Goal: Task Accomplishment & Management: Use online tool/utility

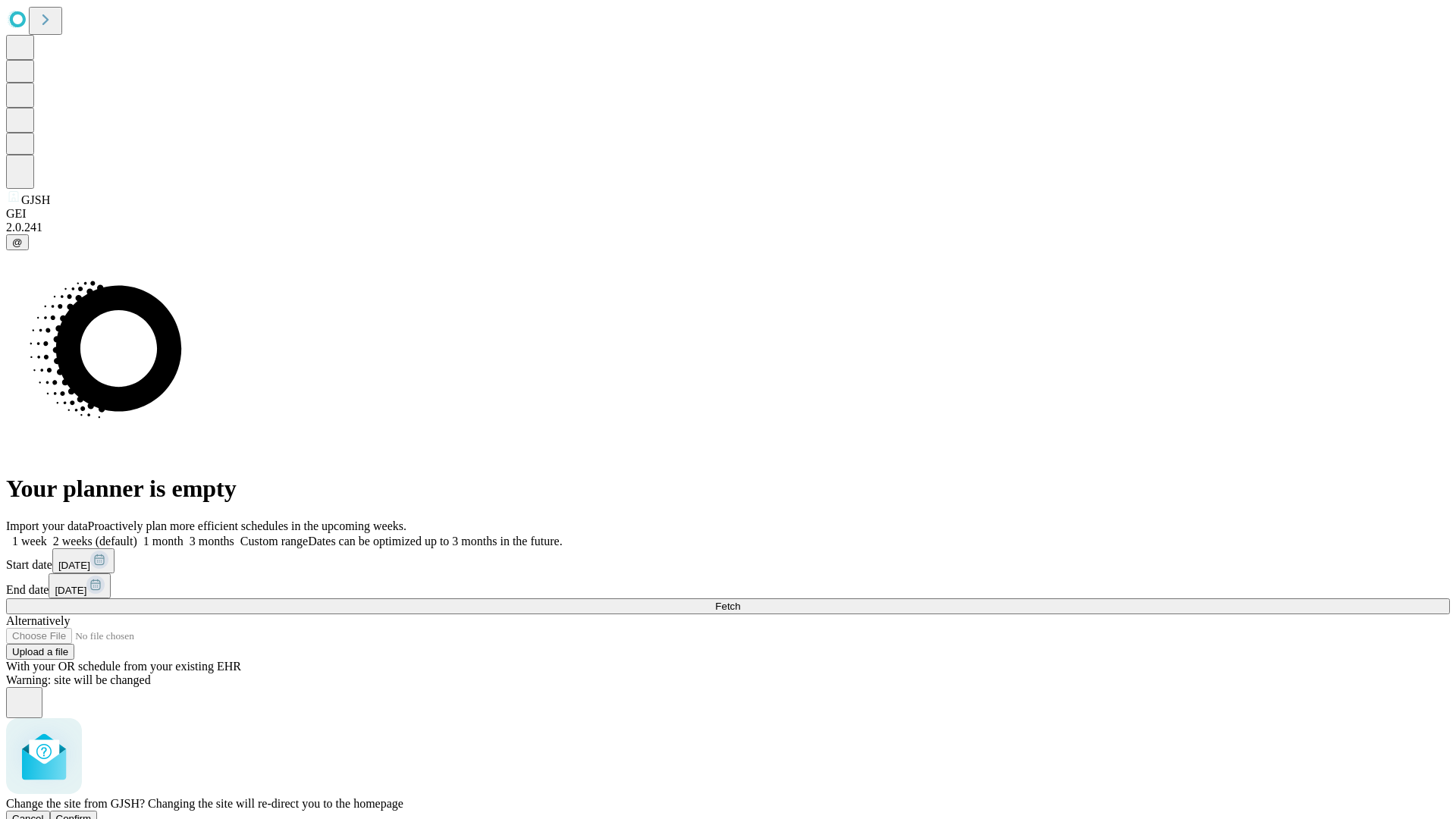
click at [92, 813] on span "Confirm" at bounding box center [74, 818] width 36 height 12
click at [47, 534] on label "1 week" at bounding box center [26, 541] width 41 height 13
click at [740, 600] on span "Fetch" at bounding box center [728, 606] width 25 height 12
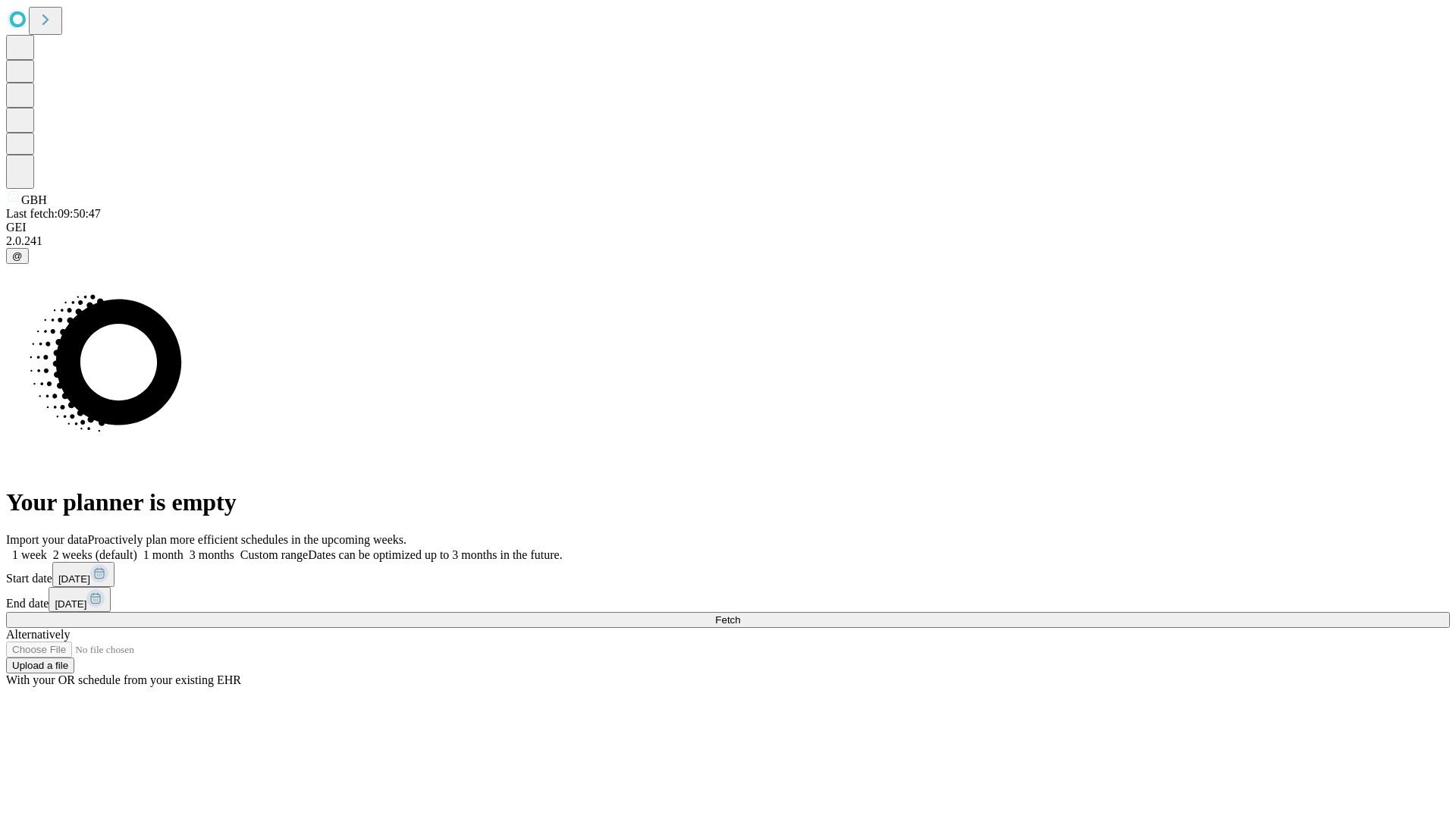
click at [47, 548] on label "1 week" at bounding box center [26, 555] width 41 height 13
click at [740, 614] on span "Fetch" at bounding box center [728, 620] width 25 height 12
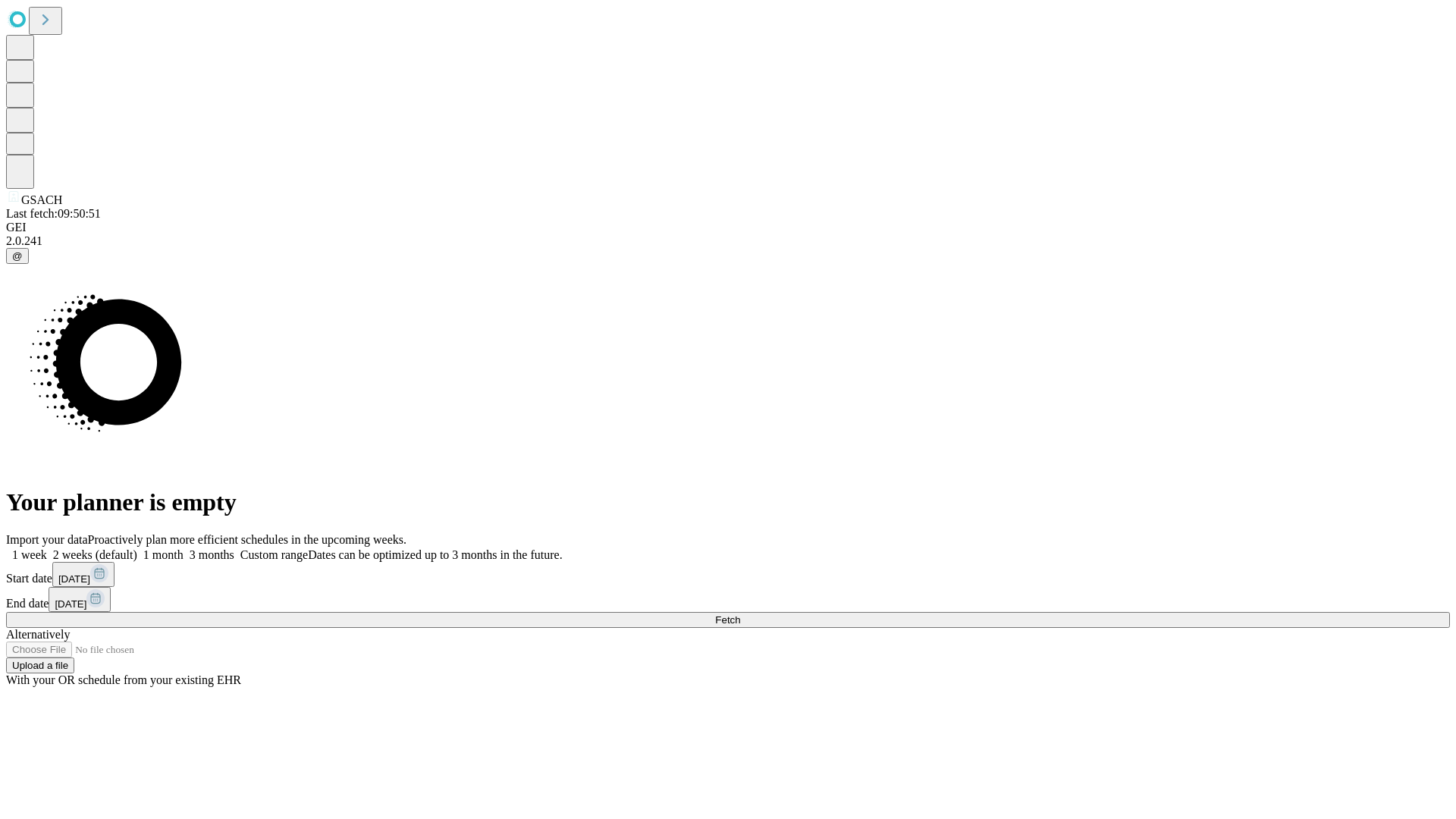
click at [47, 548] on label "1 week" at bounding box center [26, 555] width 41 height 13
click at [740, 614] on span "Fetch" at bounding box center [728, 620] width 25 height 12
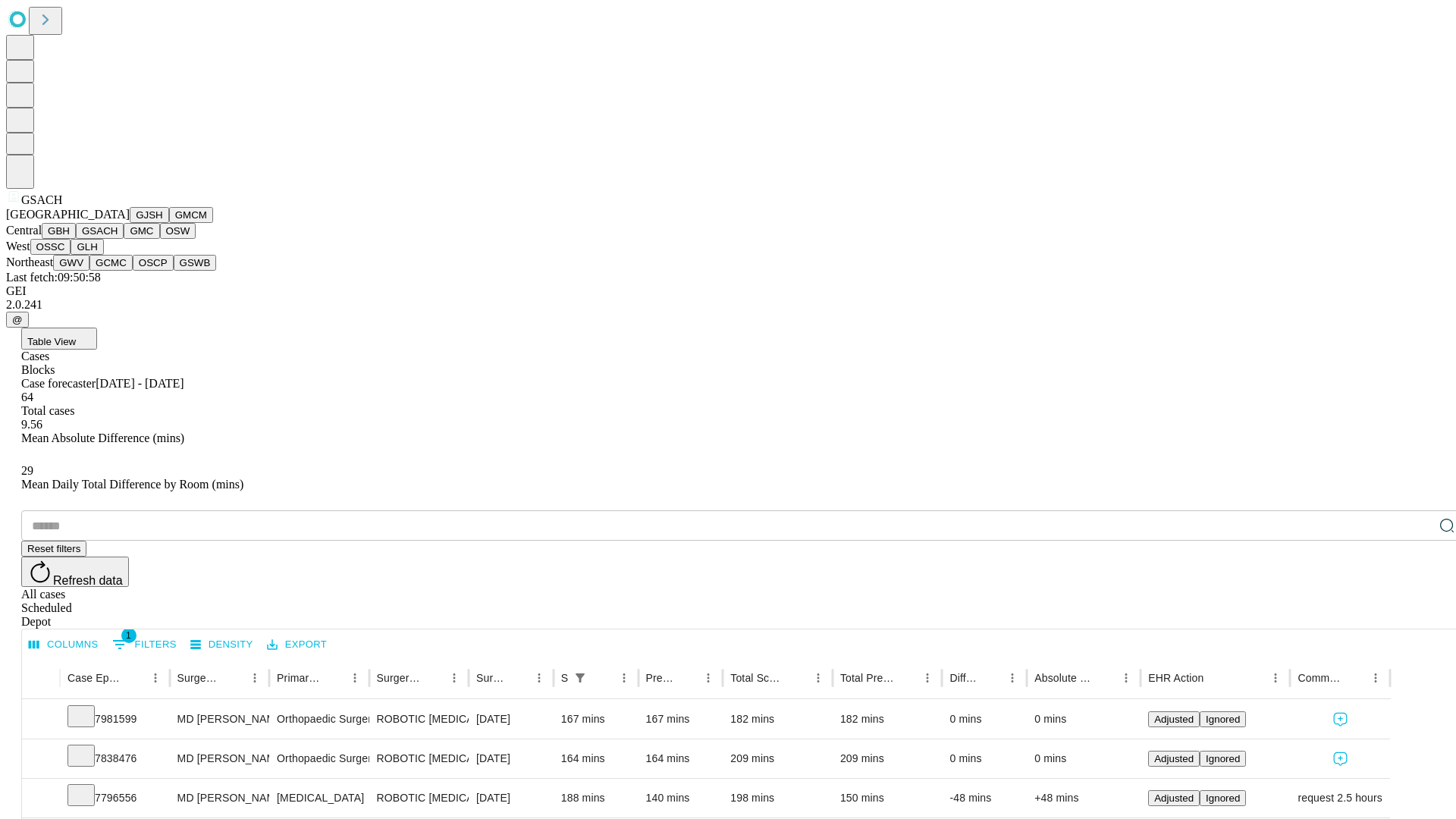
click at [123, 239] on button "GMC" at bounding box center [141, 230] width 36 height 16
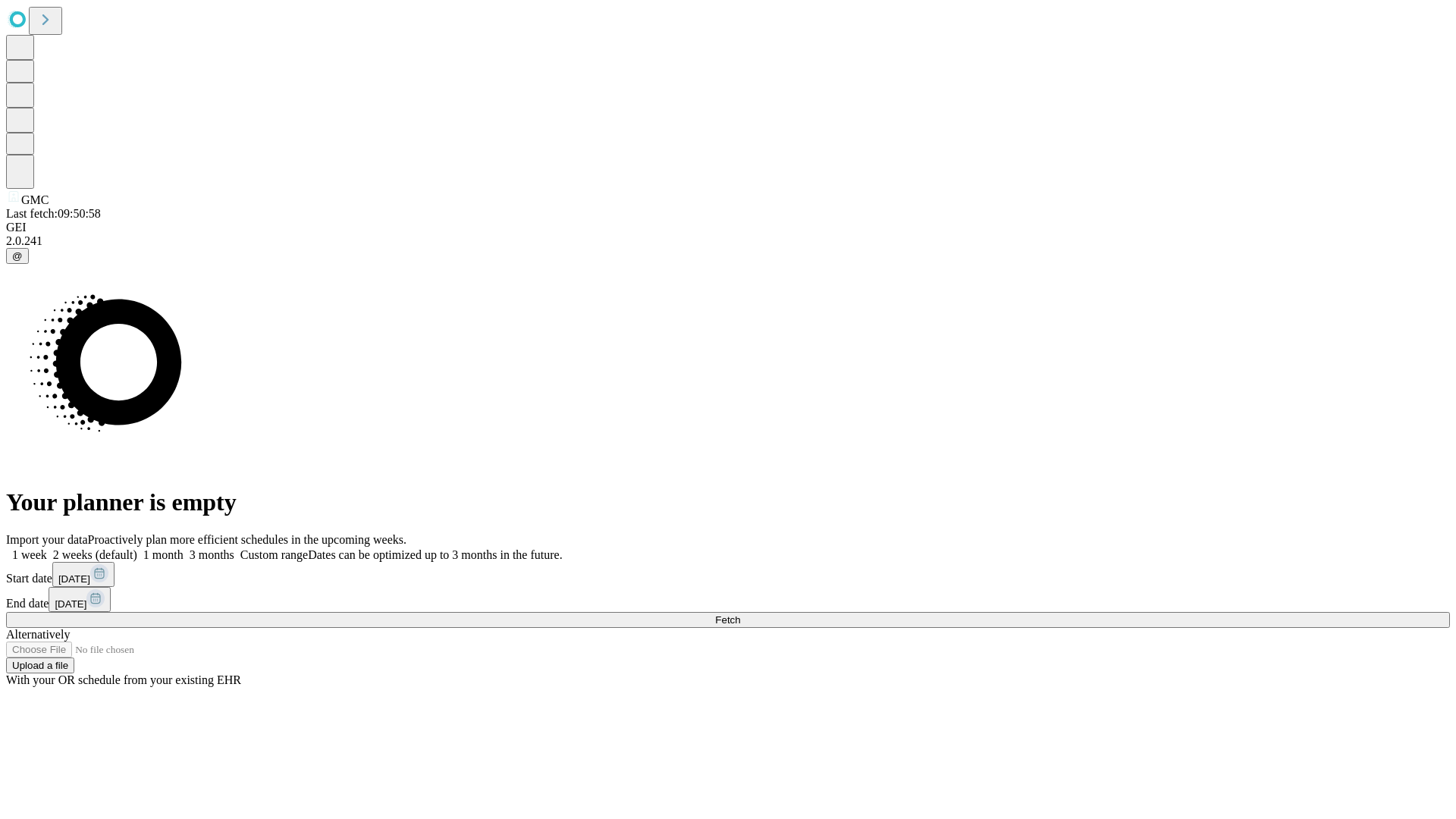
click at [740, 614] on span "Fetch" at bounding box center [728, 620] width 25 height 12
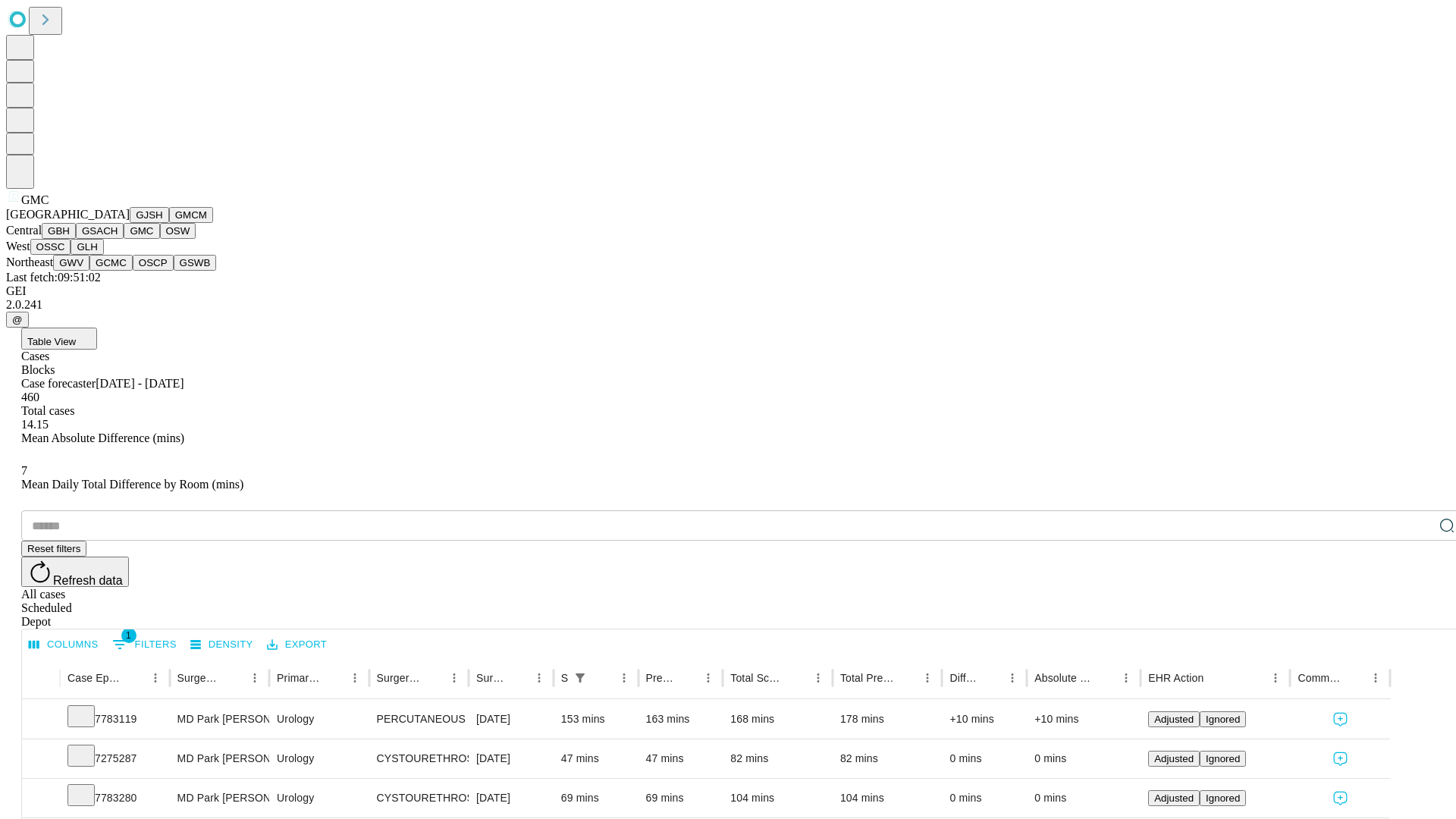
click at [160, 239] on button "OSW" at bounding box center [178, 230] width 36 height 16
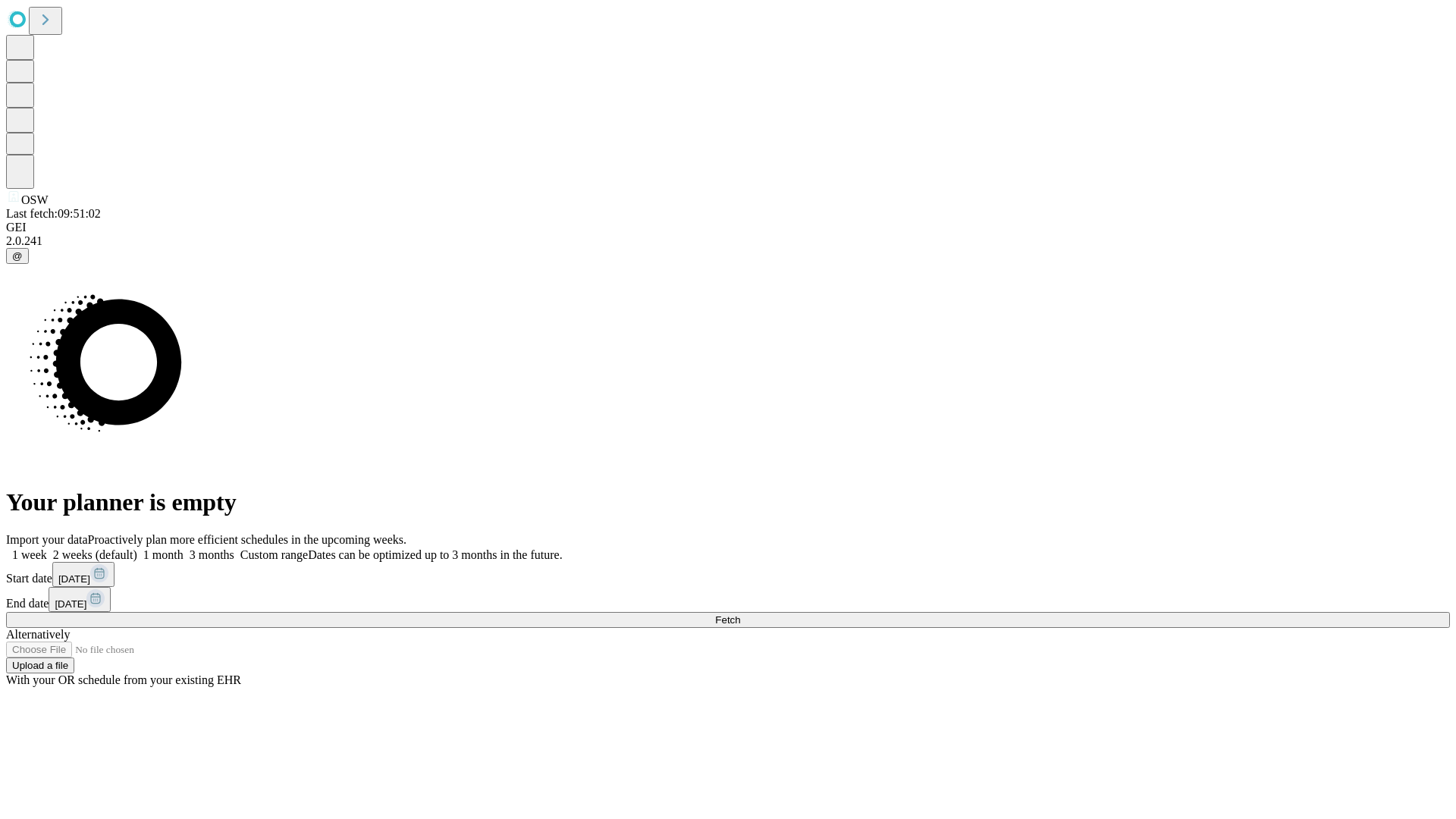
click at [47, 548] on label "1 week" at bounding box center [26, 555] width 41 height 13
click at [740, 614] on span "Fetch" at bounding box center [728, 620] width 25 height 12
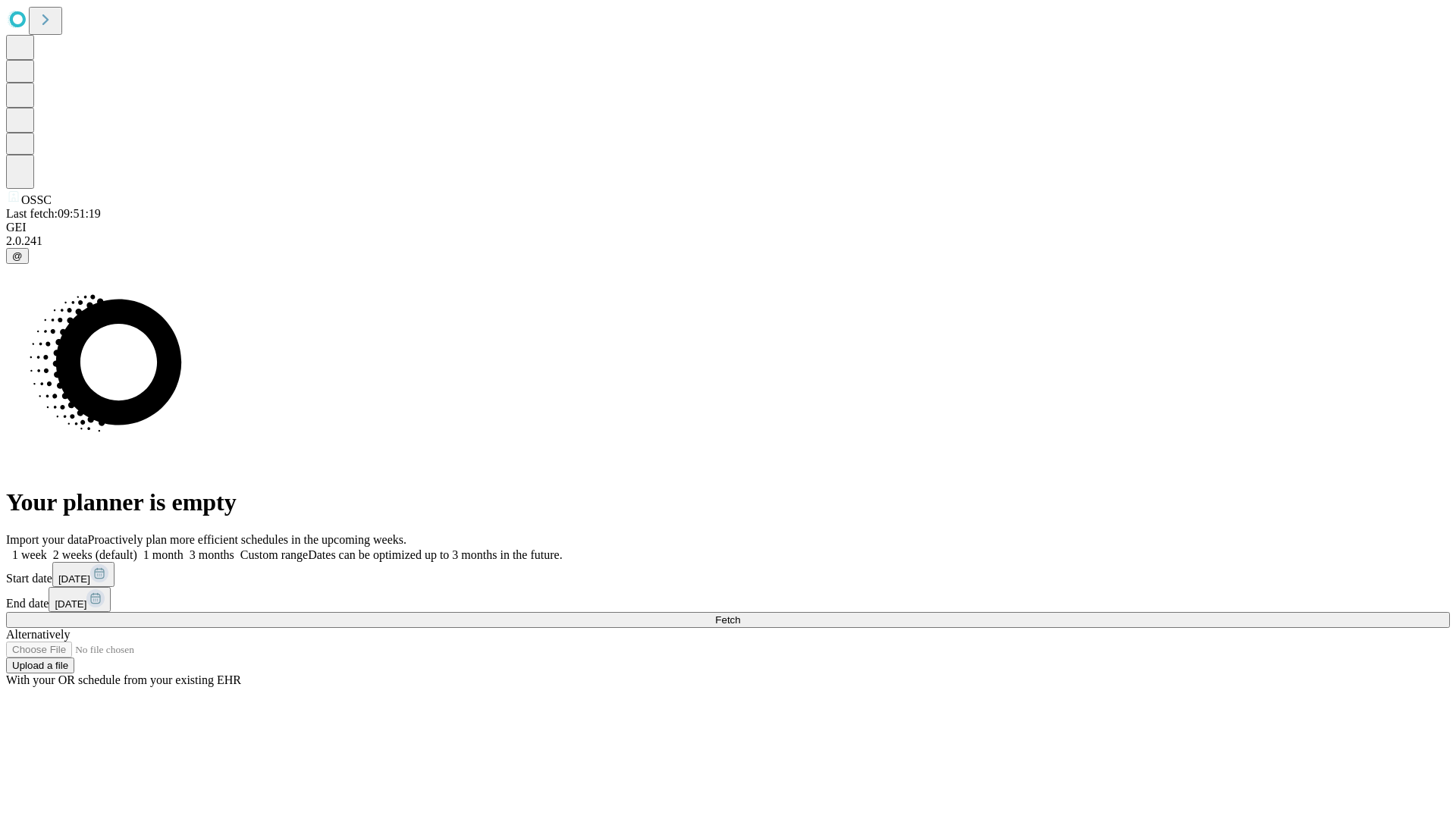
click at [47, 548] on label "1 week" at bounding box center [26, 555] width 41 height 13
click at [740, 614] on span "Fetch" at bounding box center [728, 620] width 25 height 12
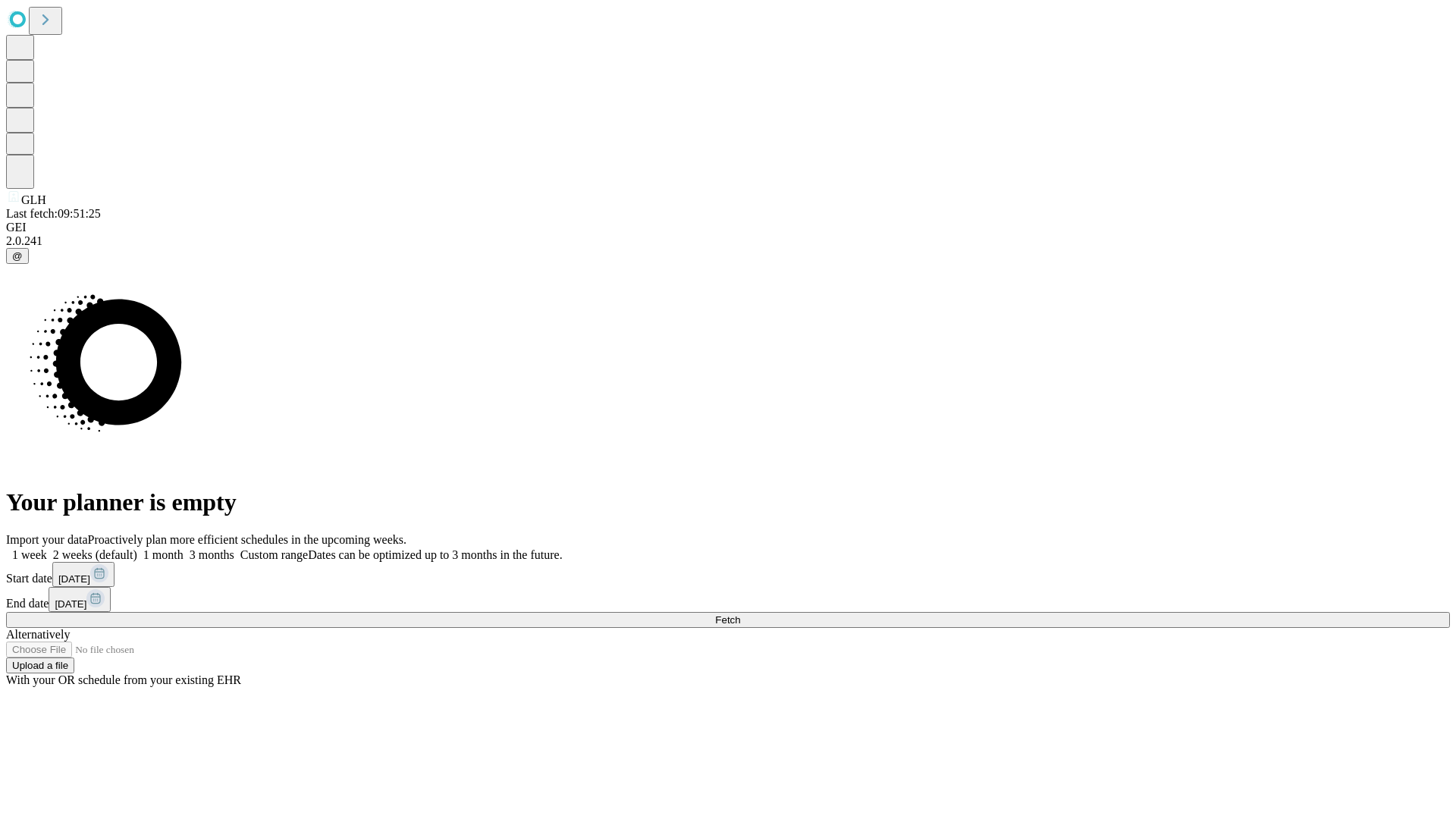
click at [47, 548] on label "1 week" at bounding box center [26, 555] width 41 height 13
click at [740, 614] on span "Fetch" at bounding box center [728, 620] width 25 height 12
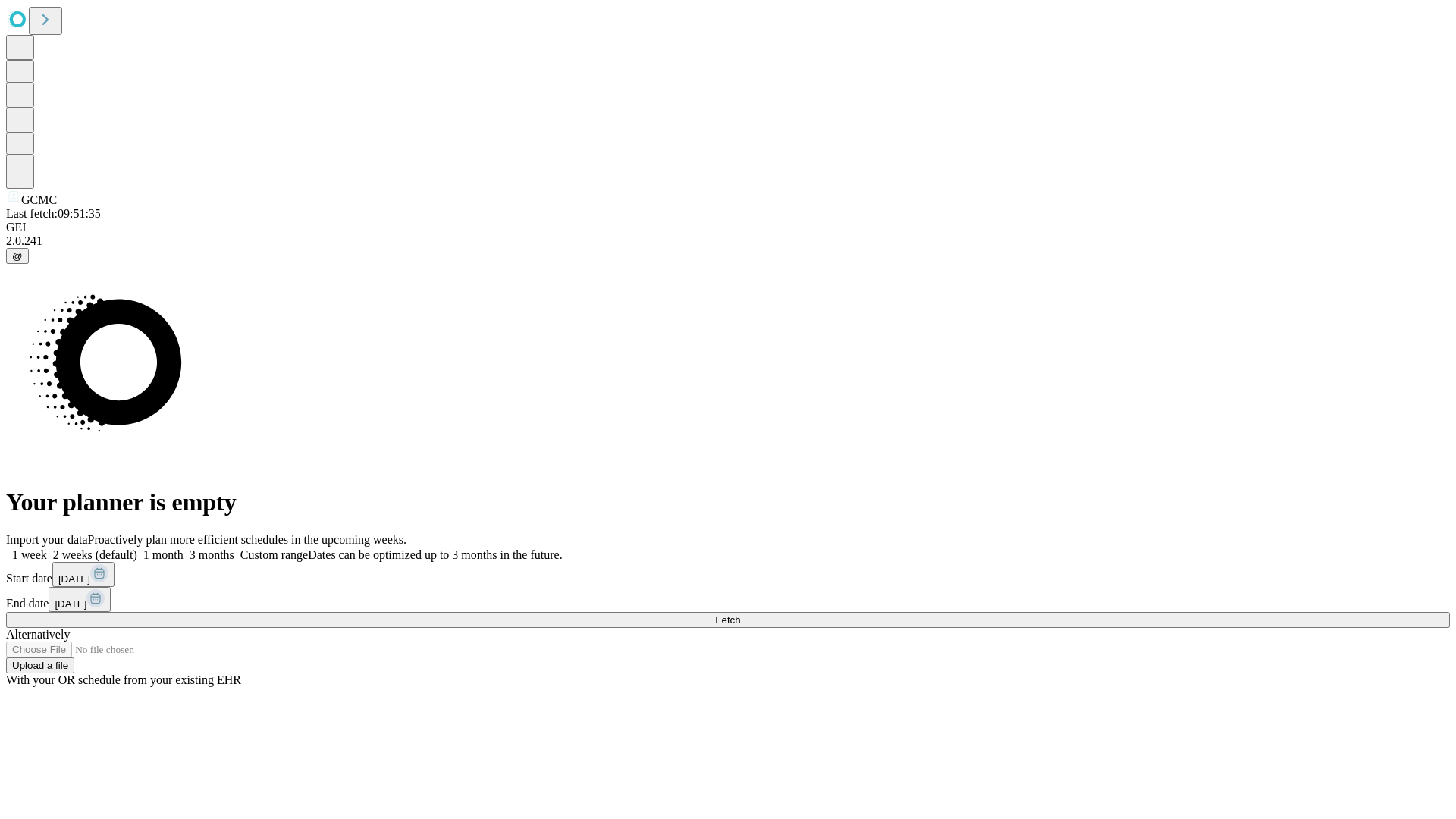
click at [47, 548] on label "1 week" at bounding box center [26, 555] width 41 height 13
click at [740, 614] on span "Fetch" at bounding box center [728, 620] width 25 height 12
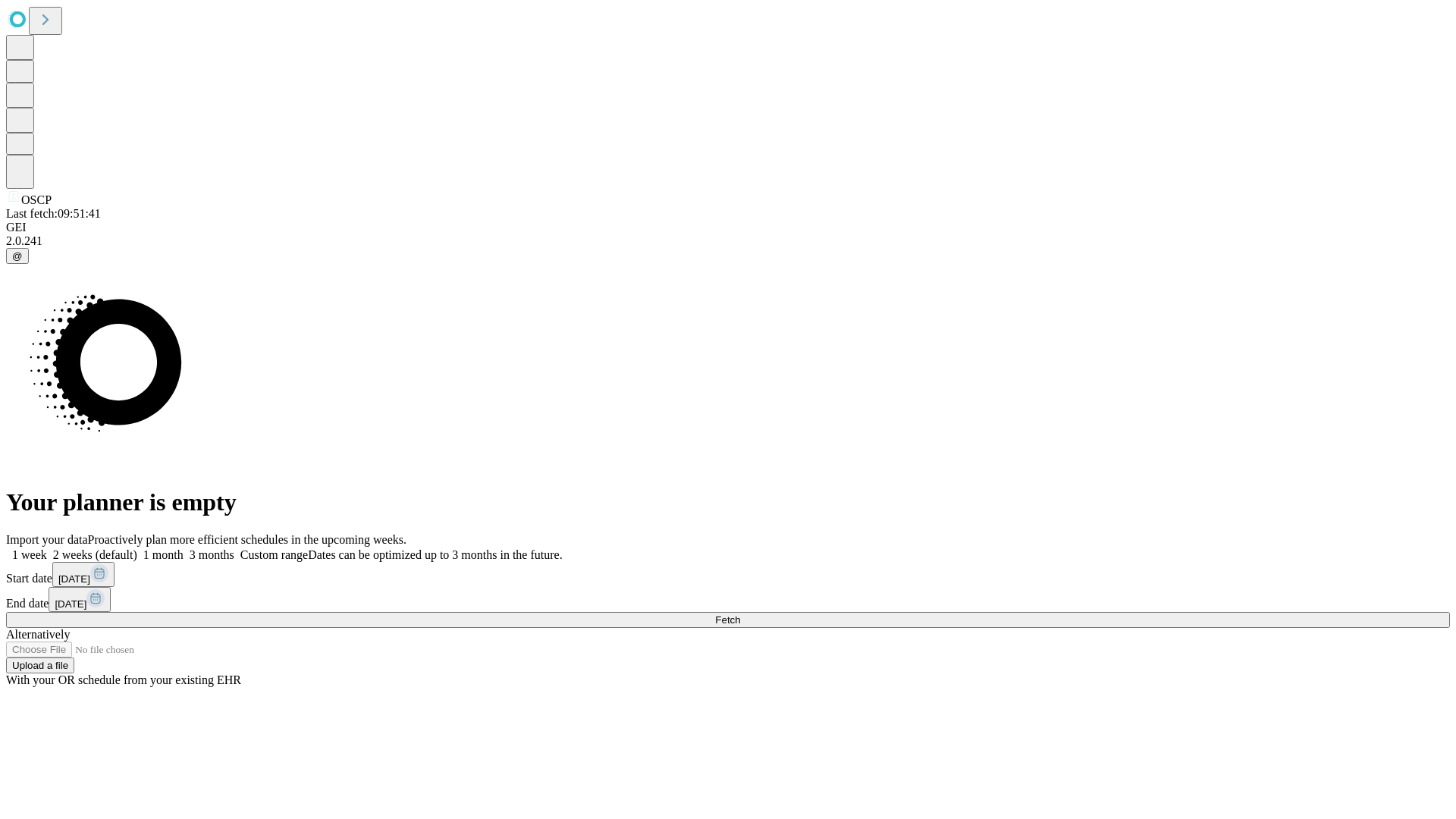
click at [740, 614] on span "Fetch" at bounding box center [728, 620] width 25 height 12
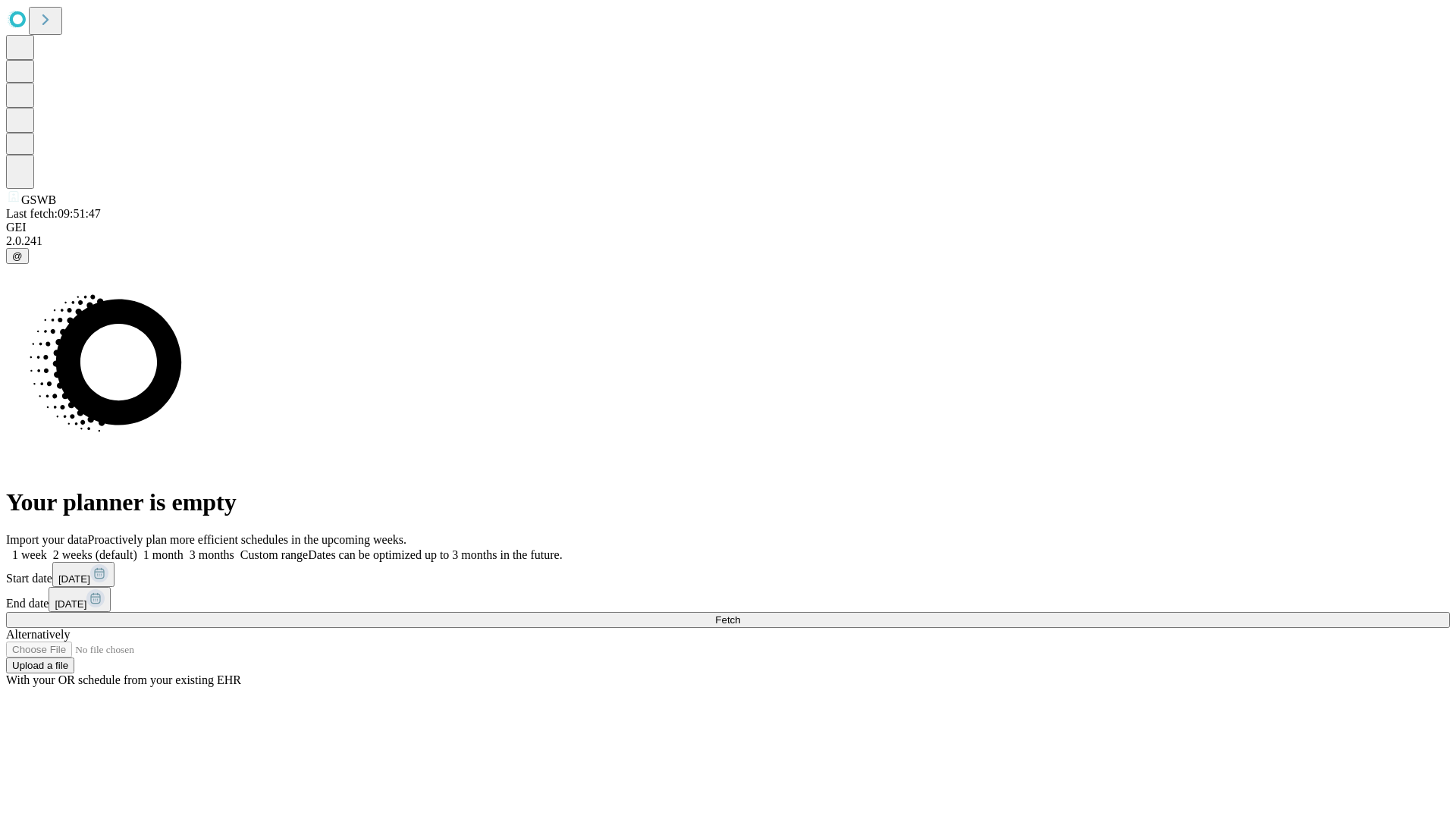
click at [47, 548] on label "1 week" at bounding box center [26, 555] width 41 height 13
click at [740, 614] on span "Fetch" at bounding box center [728, 620] width 25 height 12
